Goal: Information Seeking & Learning: Check status

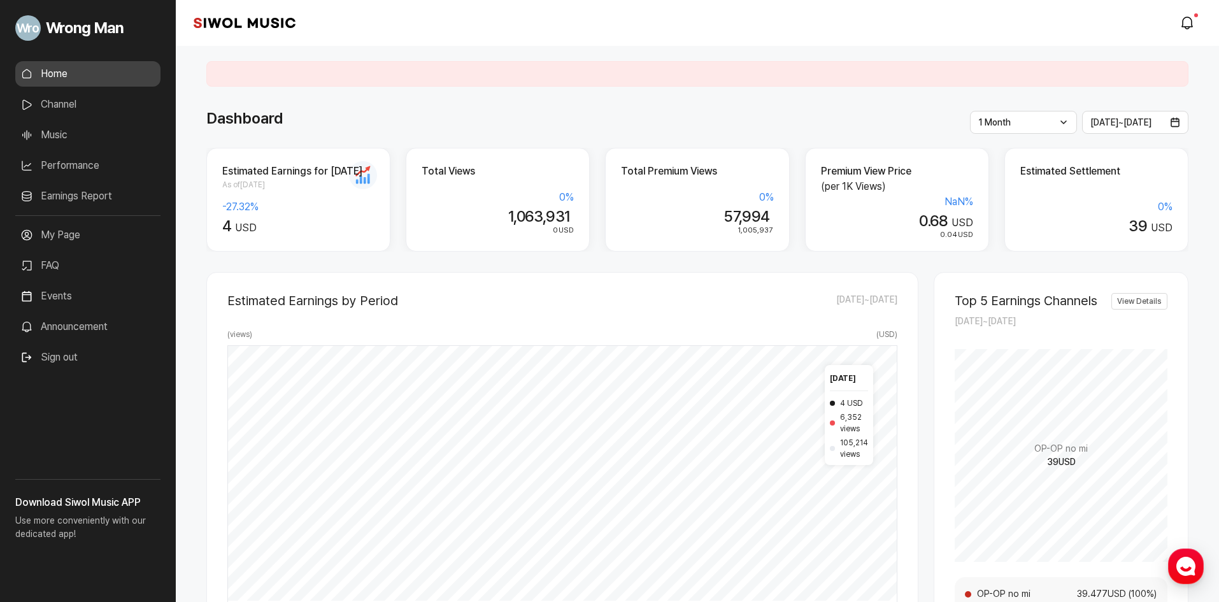
scroll to position [64, 0]
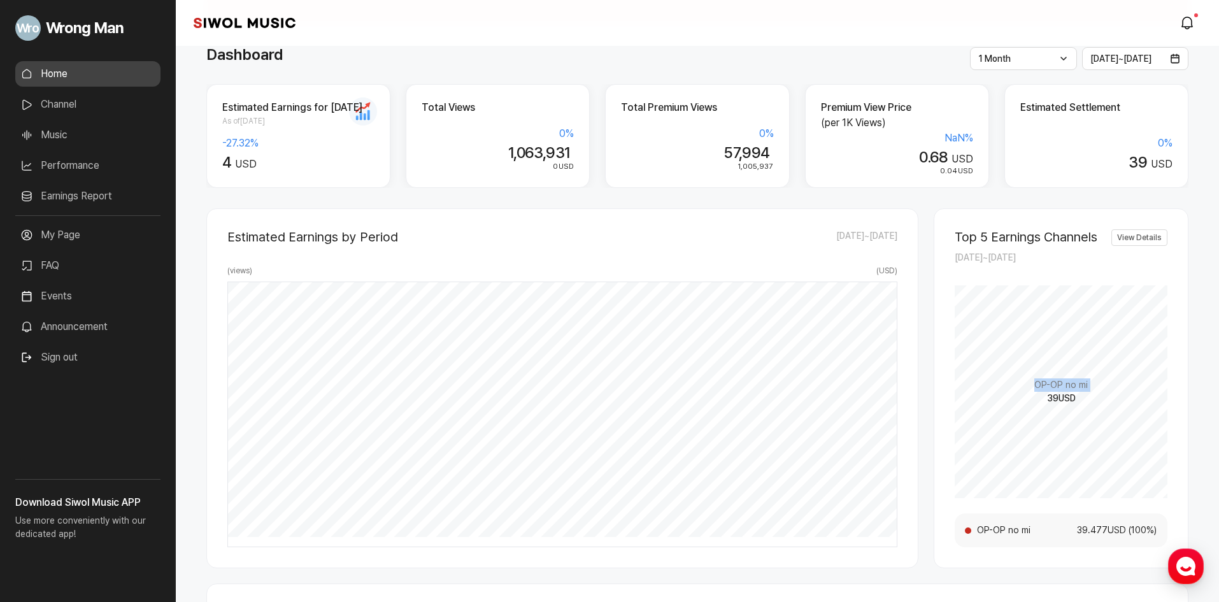
click at [1111, 408] on div "OP-OP no mi 39 USD" at bounding box center [1061, 391] width 213 height 213
click at [1065, 403] on span "39 USD" at bounding box center [1061, 398] width 29 height 13
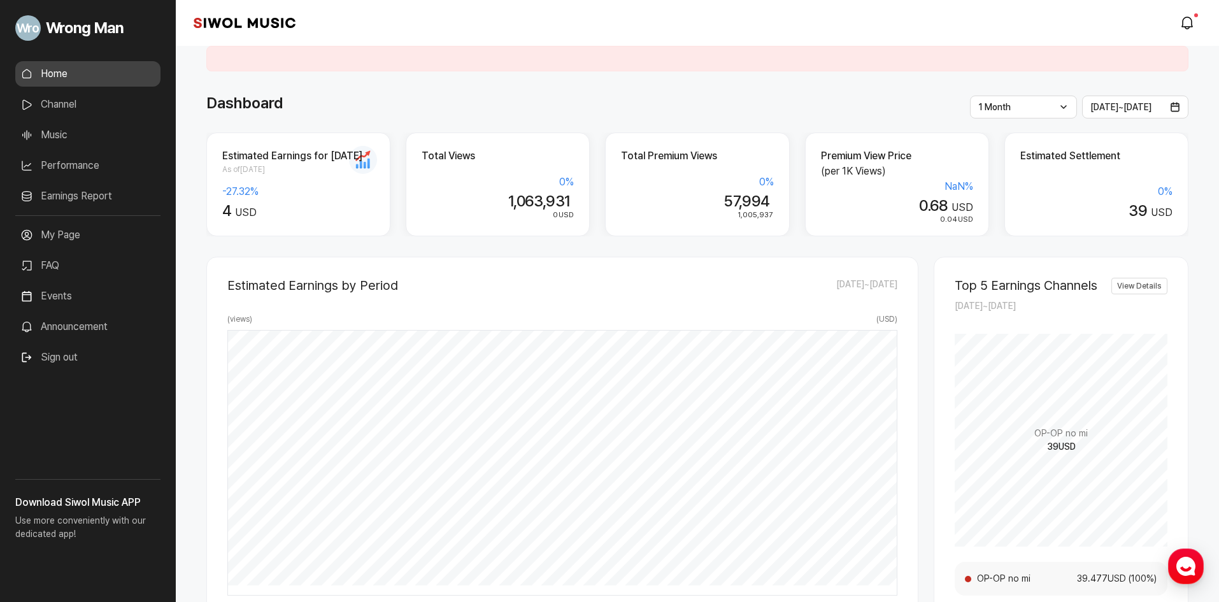
scroll to position [0, 0]
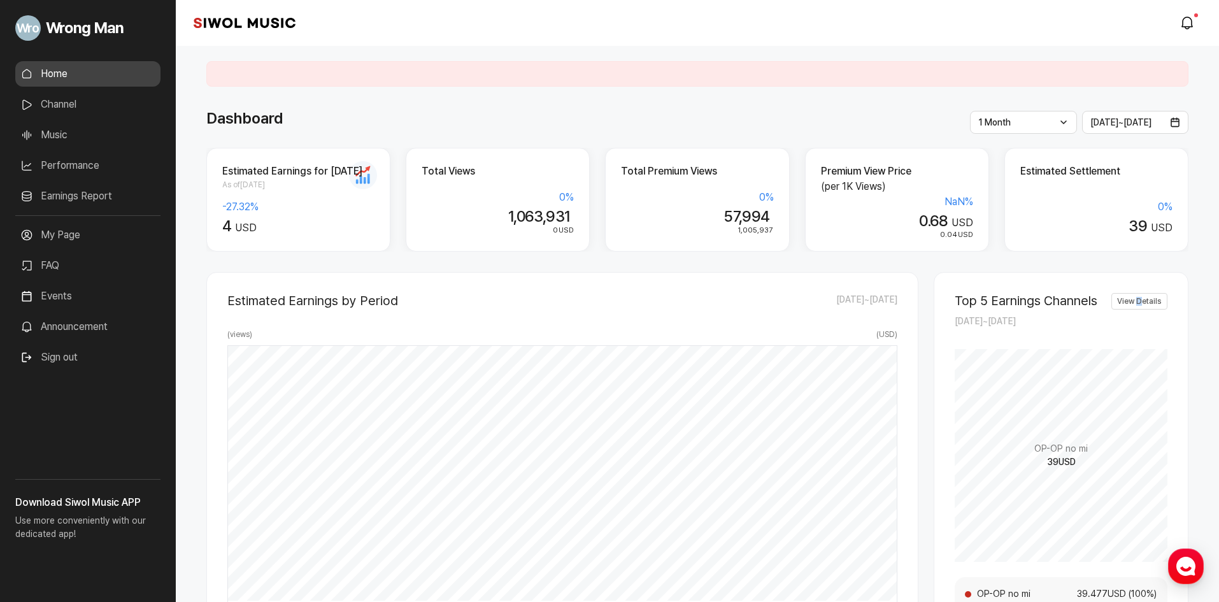
click at [1138, 289] on div "Top 5 Earnings Channels [DATE] ~ [DATE] View Details OP-OP no mi 39 USD OP-OP n…" at bounding box center [1061, 452] width 255 height 360
click at [1118, 244] on div "Estimated Settlement 0 % 39 USD" at bounding box center [1096, 200] width 184 height 104
click at [1160, 300] on link "View Details" at bounding box center [1139, 301] width 56 height 17
click at [1114, 208] on div "0 %" at bounding box center [1096, 206] width 152 height 15
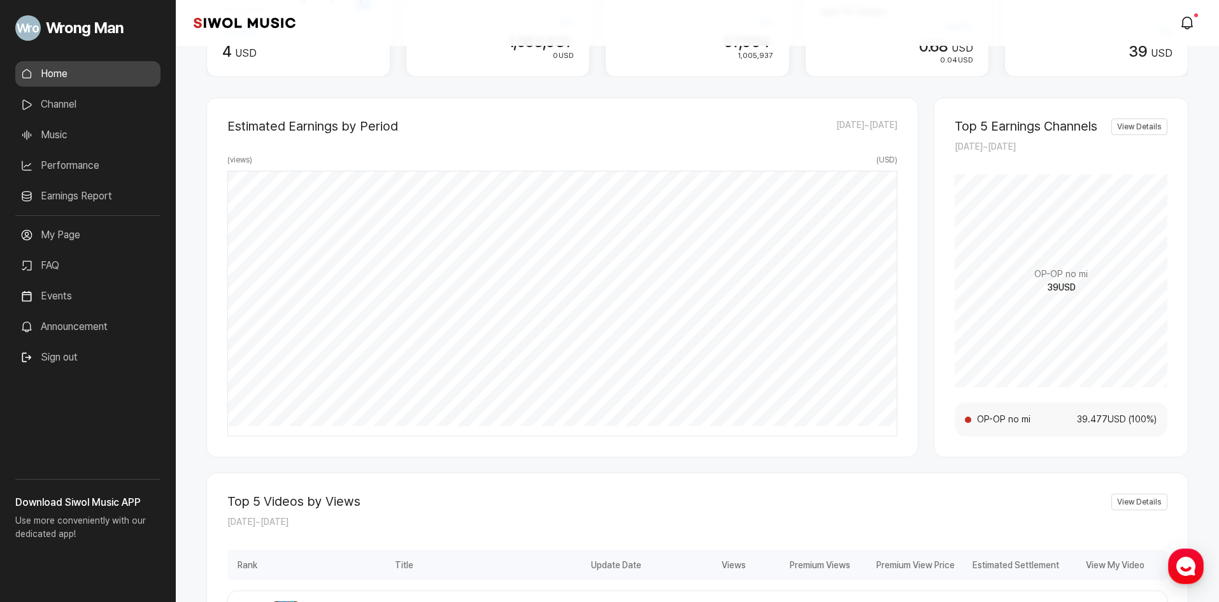
scroll to position [193, 0]
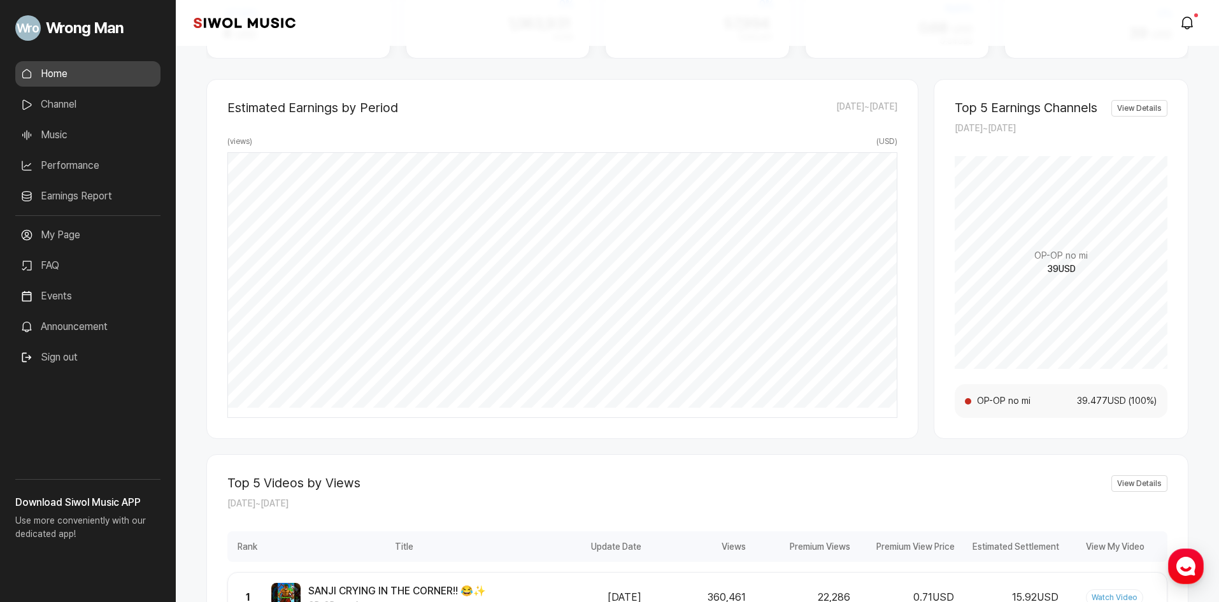
click at [81, 187] on ul "Home Channel Music Performance Earnings Report More" at bounding box center [87, 138] width 145 height 154
click at [80, 190] on link "Earnings Report" at bounding box center [87, 195] width 145 height 25
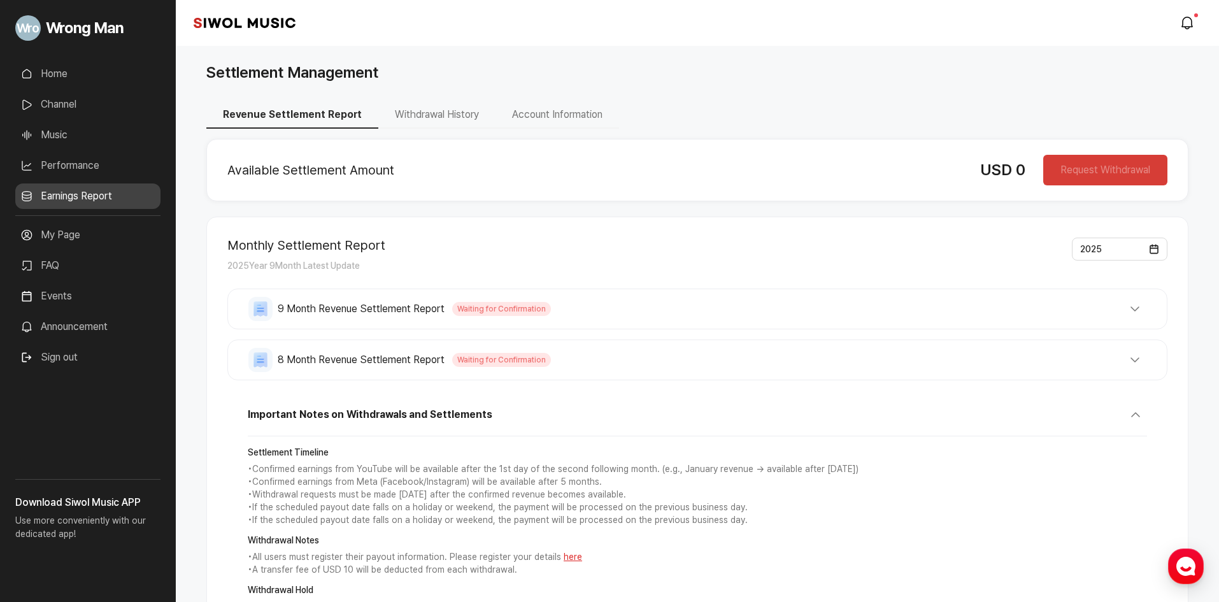
click at [418, 106] on button "Withdrawal History" at bounding box center [436, 115] width 117 height 27
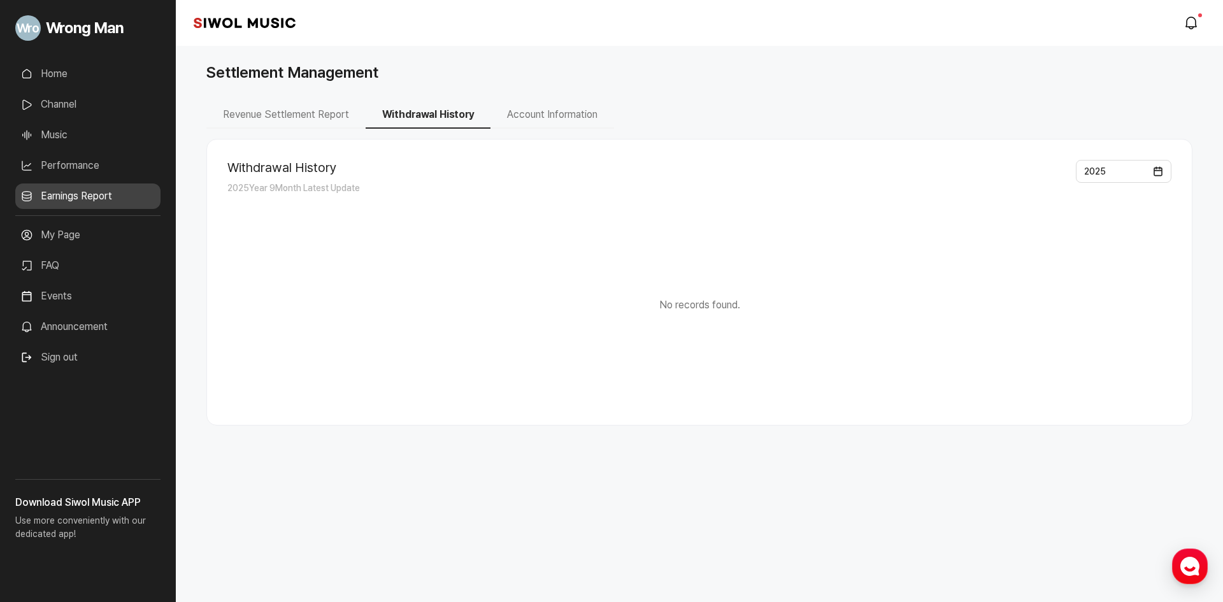
click at [543, 131] on div "Withdrawal History 2025 Year 9 Month Latest Update 2025 No records found. Selec…" at bounding box center [699, 277] width 986 height 297
click at [551, 111] on button "Account Information" at bounding box center [552, 115] width 124 height 27
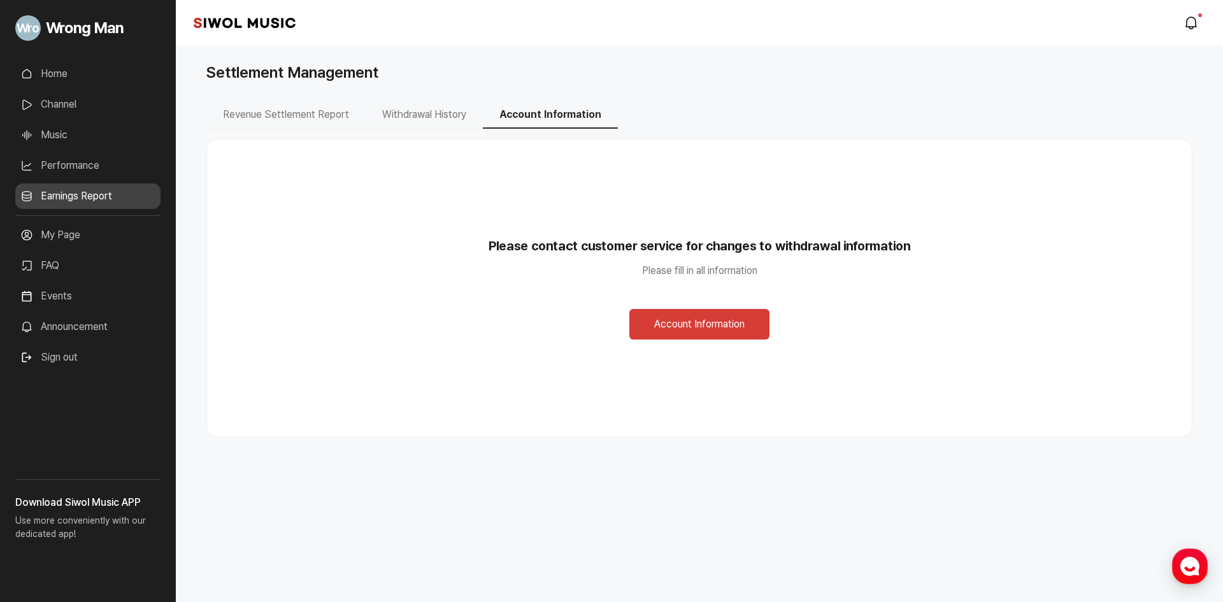
click at [227, 126] on button "Revenue Settlement Report" at bounding box center [285, 115] width 159 height 27
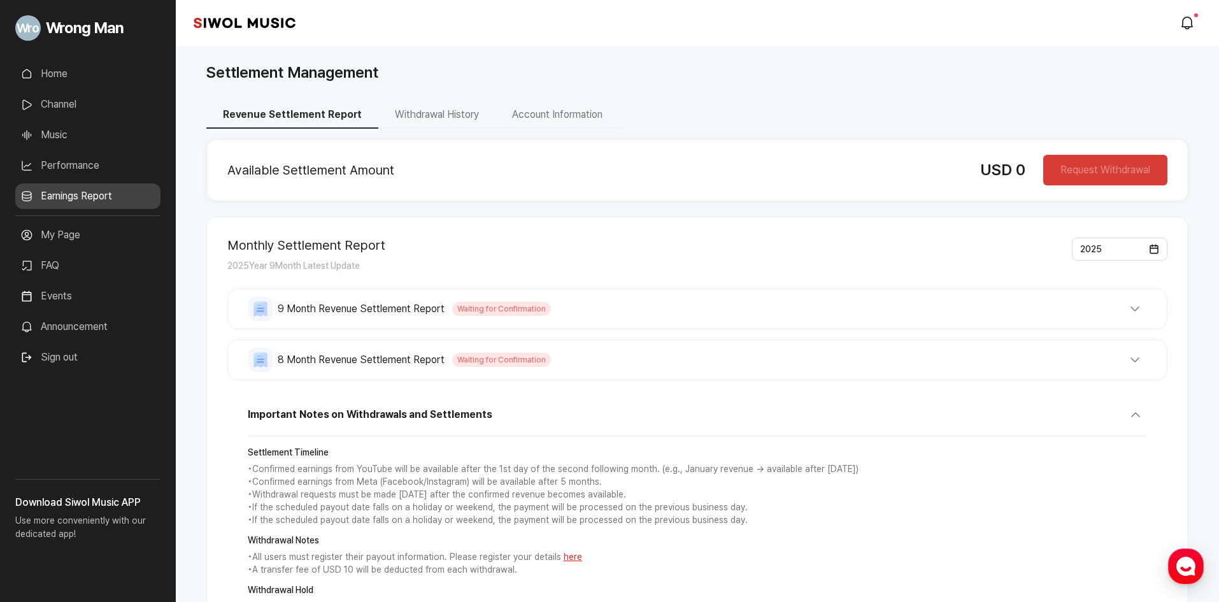
click at [641, 316] on button "9 Month Revenue Settlement Report Waiting for Confirmation" at bounding box center [697, 309] width 898 height 24
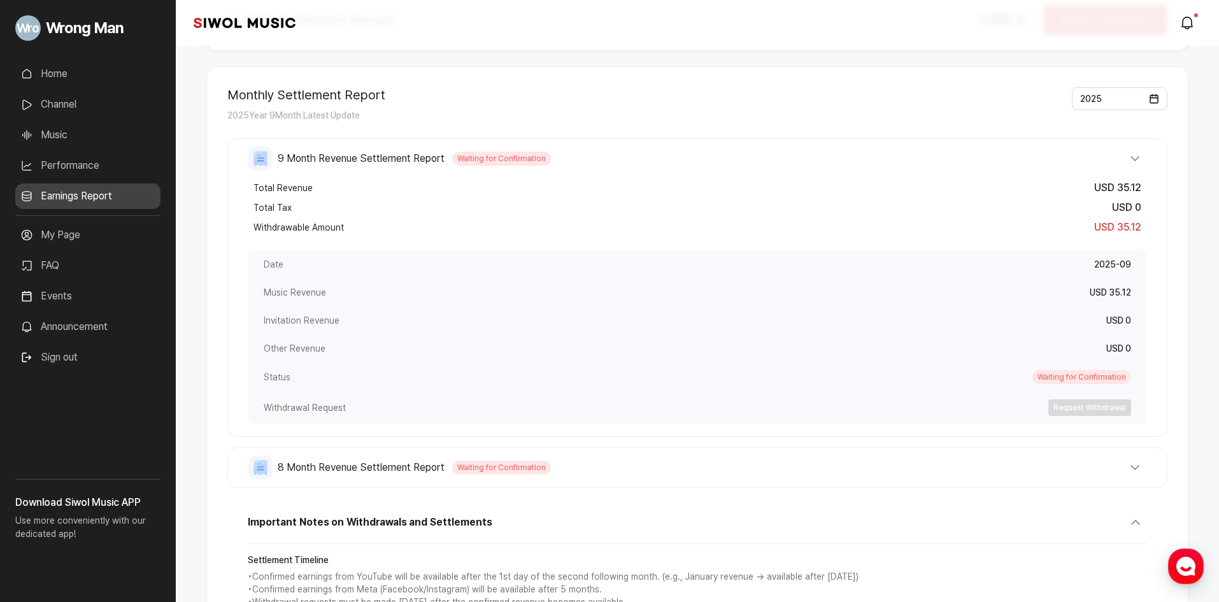
scroll to position [191, 0]
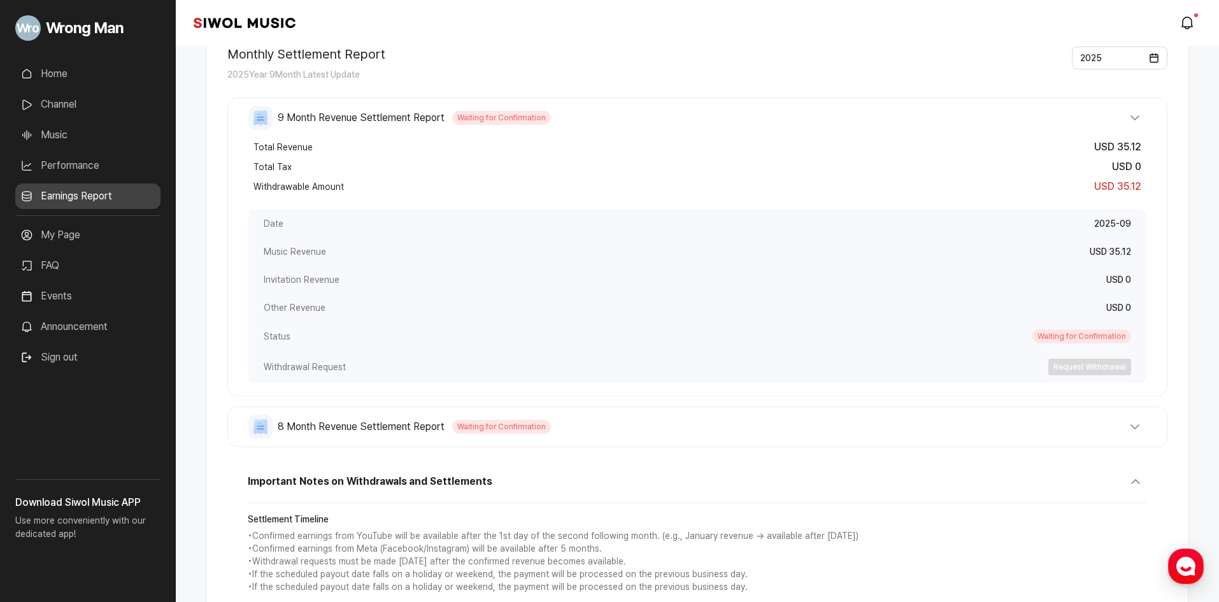
drag, startPoint x: 1045, startPoint y: 346, endPoint x: 725, endPoint y: 204, distance: 349.8
click at [724, 204] on div "Date 2025-09 Music Revenue USD 35.12 Invitation Revenue USD 0 Other Revenue USD…" at bounding box center [697, 295] width 898 height 183
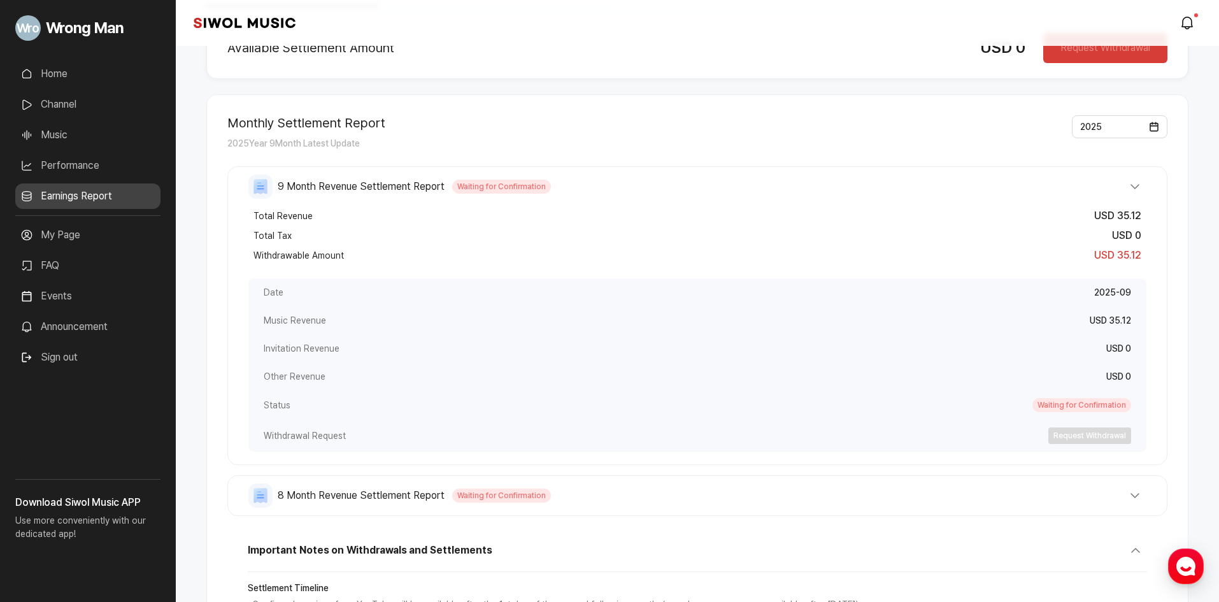
scroll to position [127, 0]
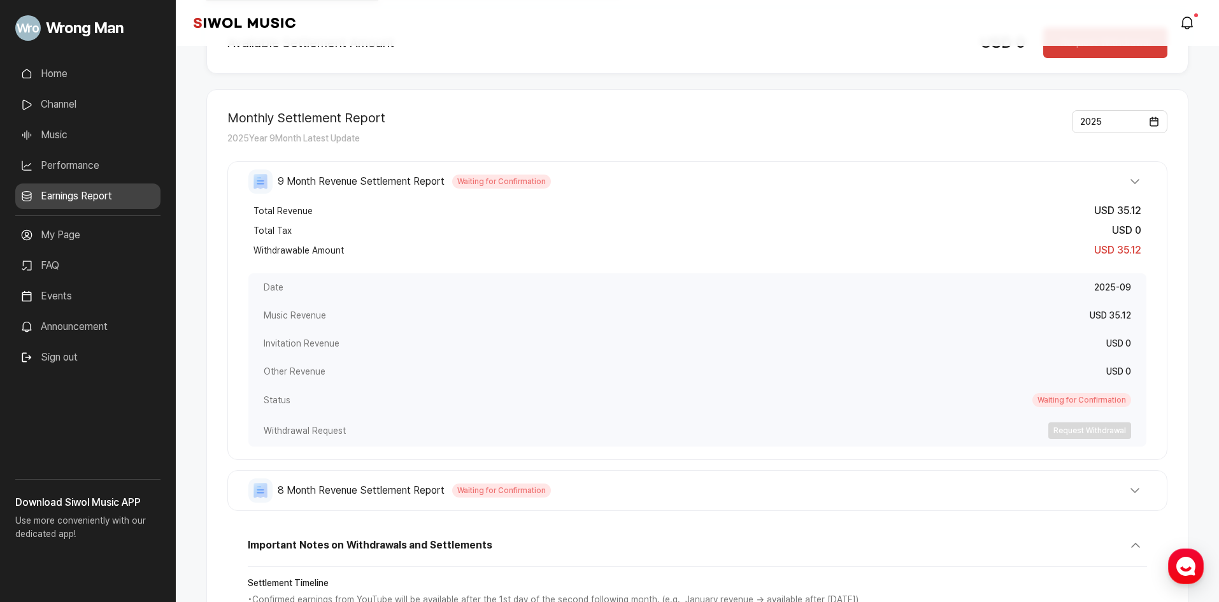
click at [1096, 252] on span "USD 35.12" at bounding box center [1117, 250] width 47 height 12
click at [1077, 394] on span "Waiting for Confirmation" at bounding box center [1081, 400] width 99 height 14
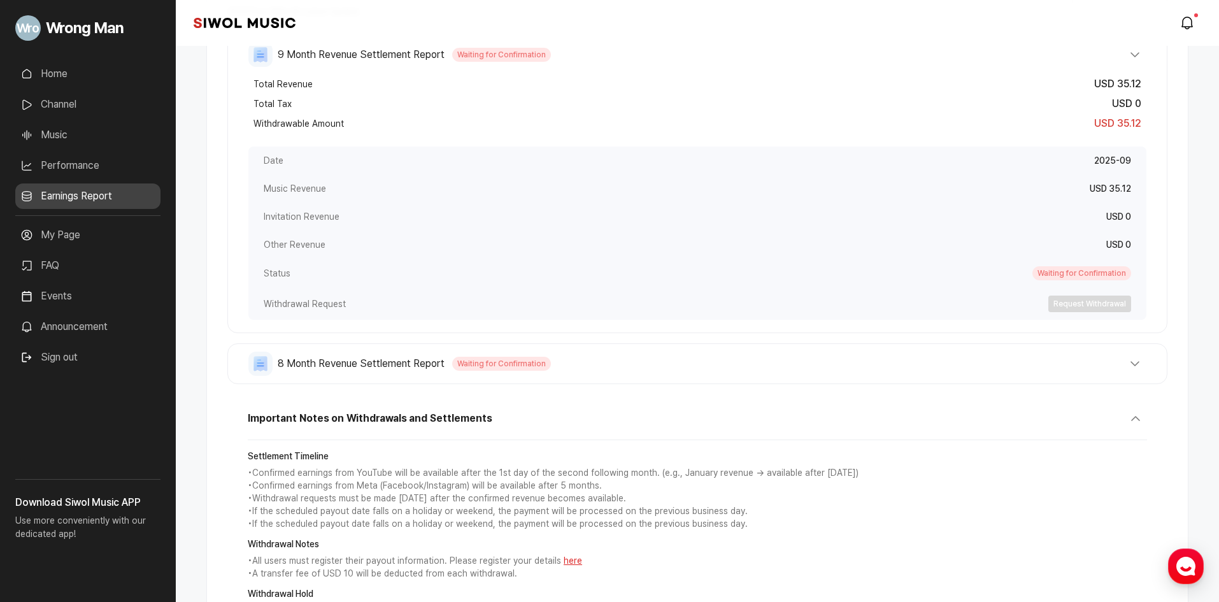
scroll to position [318, 0]
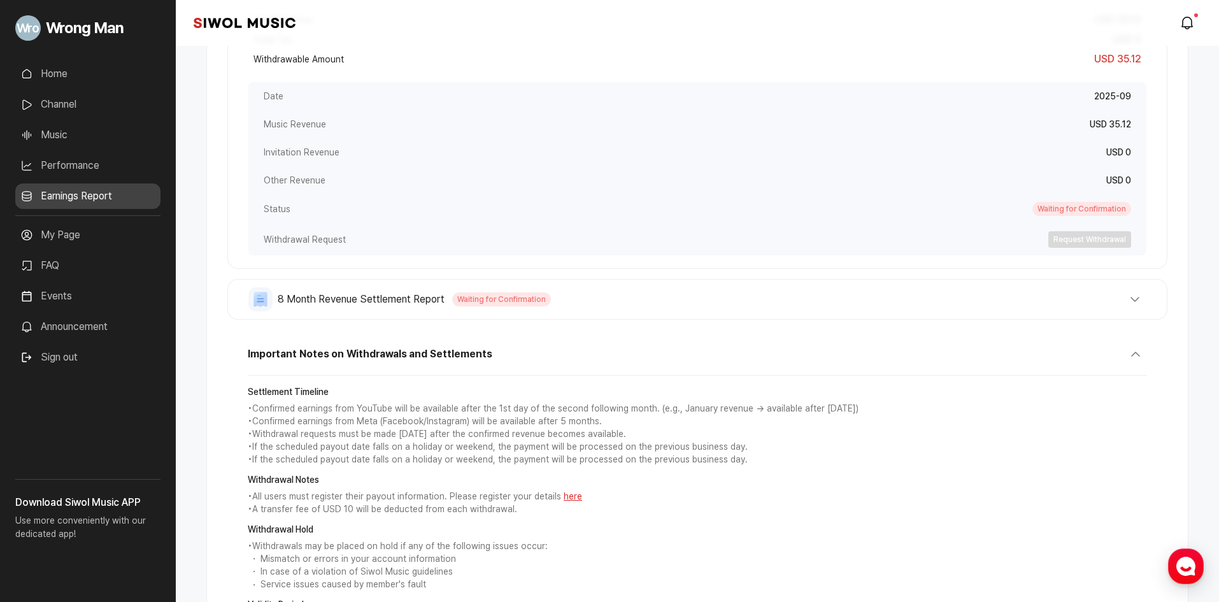
click at [342, 303] on span "8 Month Revenue Settlement Report" at bounding box center [361, 299] width 167 height 15
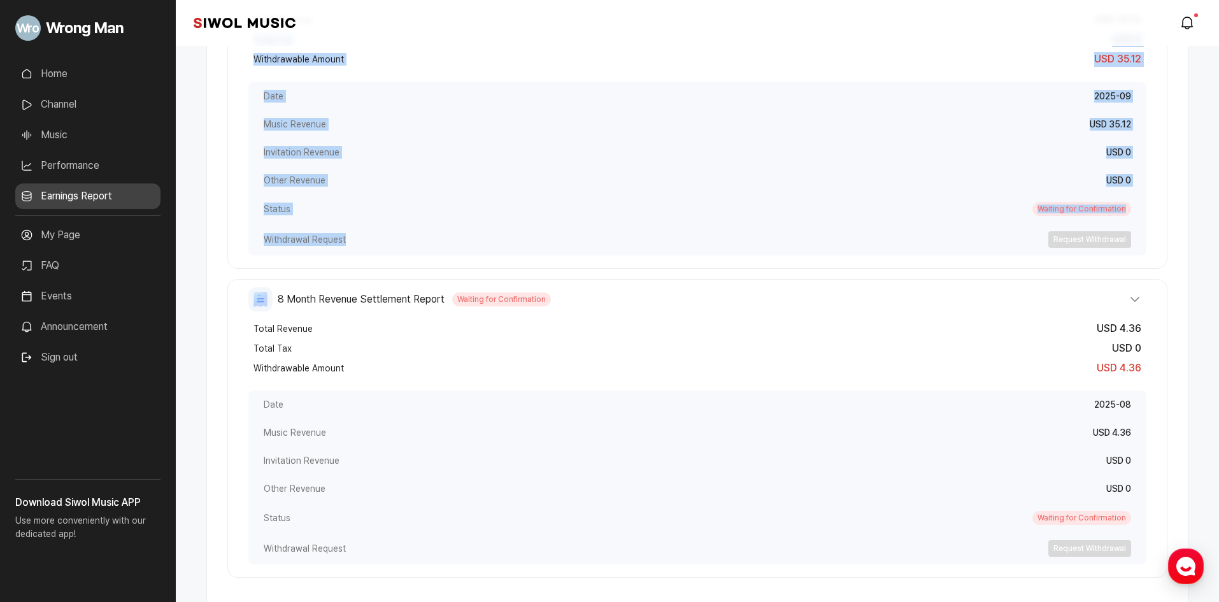
drag, startPoint x: 703, startPoint y: 186, endPoint x: 1222, endPoint y: -22, distance: 559.0
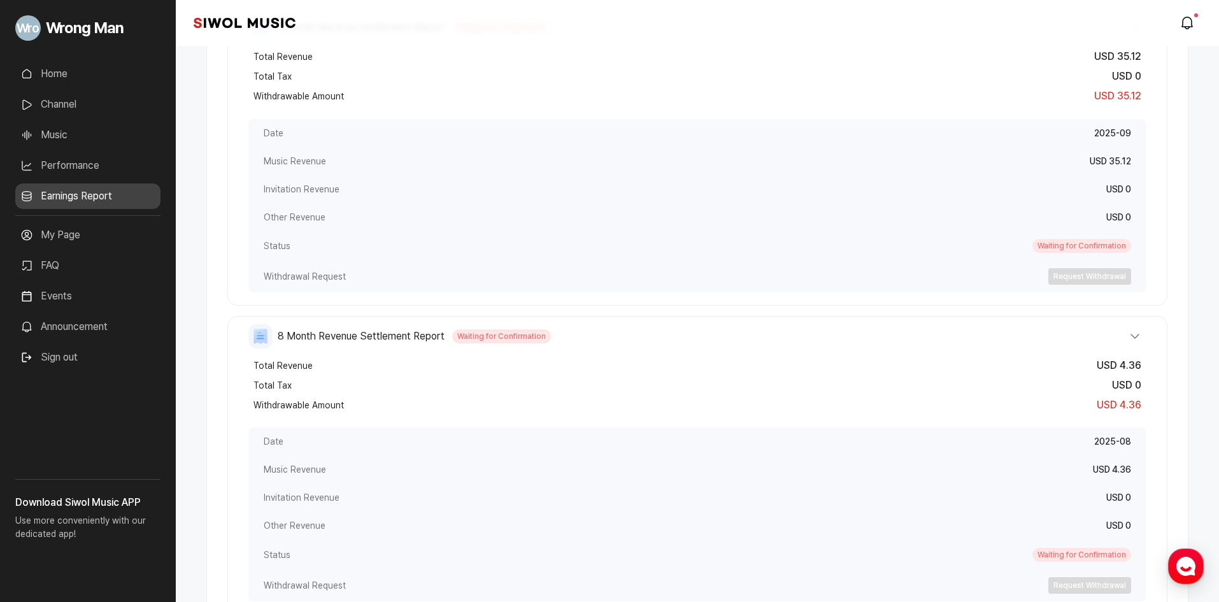
click at [820, 353] on div "Total Revenue USD 4.36 Total Tax USD 0 Withdrawable Amount USD 4.36" at bounding box center [697, 385] width 898 height 69
click at [776, 384] on div "Total Tax USD 0" at bounding box center [697, 386] width 898 height 20
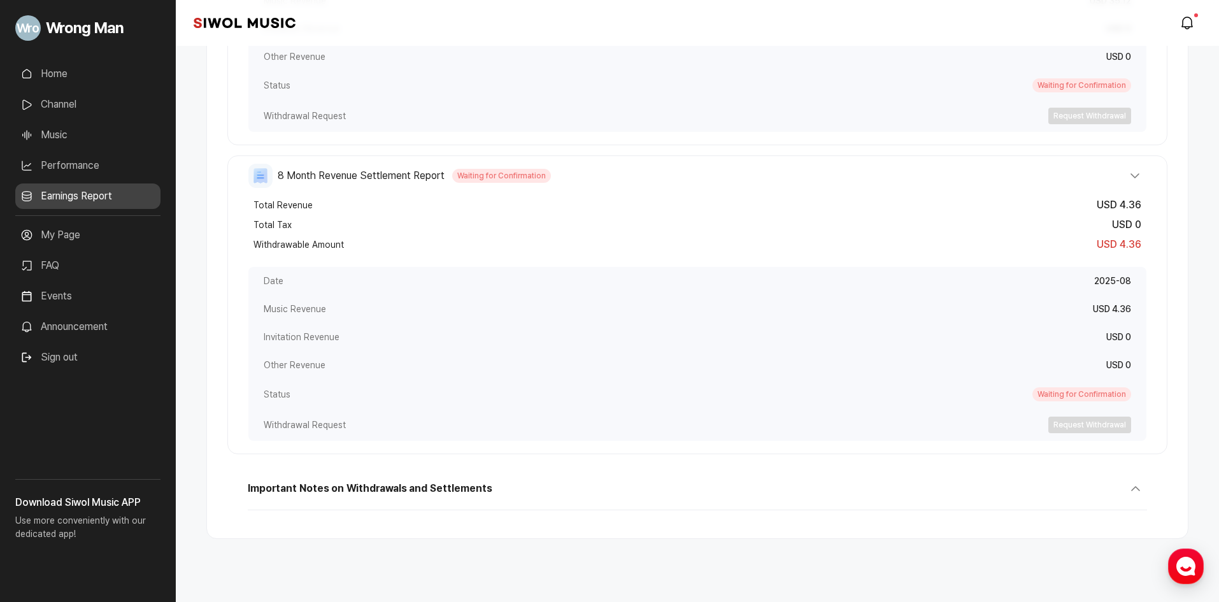
scroll to position [444, 0]
click at [27, 111] on link "Channel" at bounding box center [87, 104] width 145 height 25
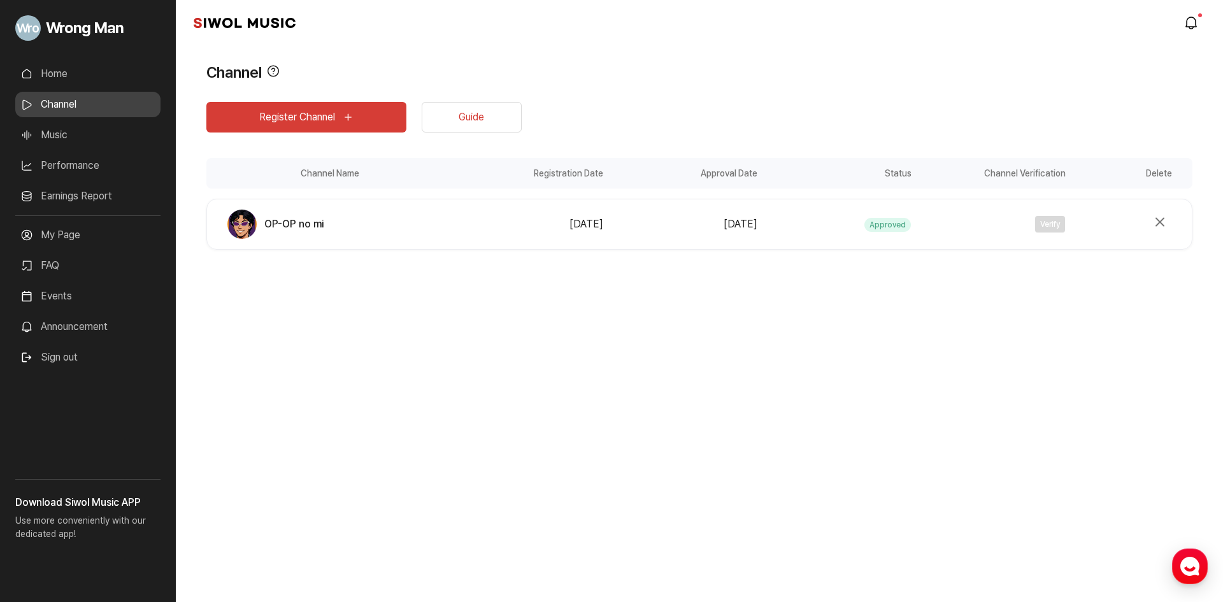
click at [61, 68] on link "Home" at bounding box center [87, 73] width 145 height 25
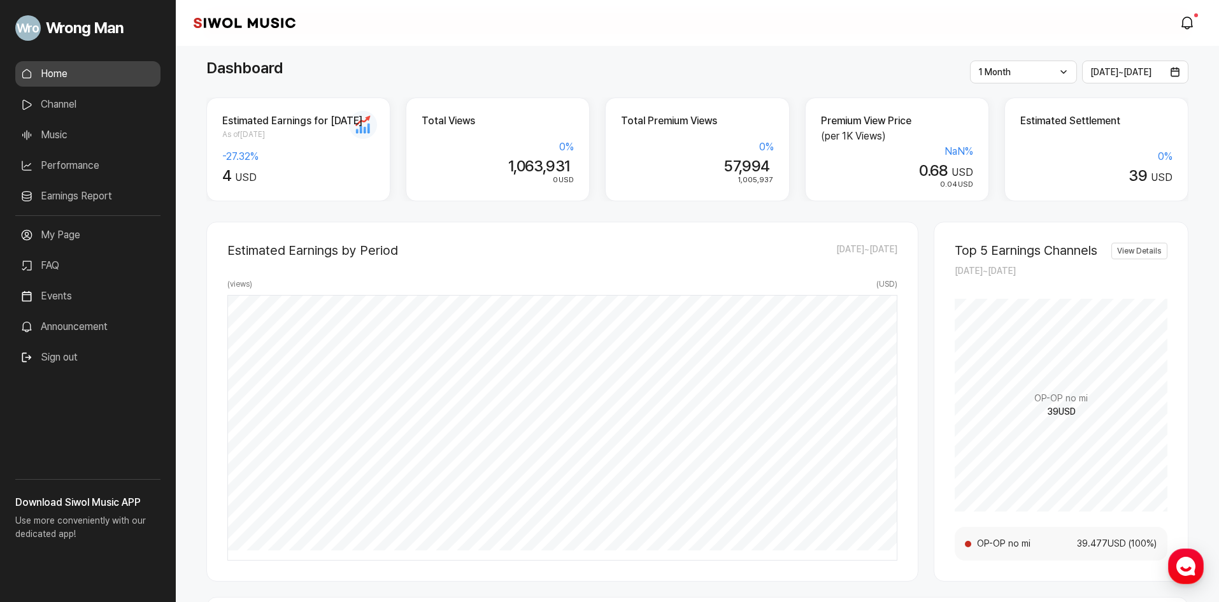
scroll to position [191, 0]
